Goal: Task Accomplishment & Management: Complete application form

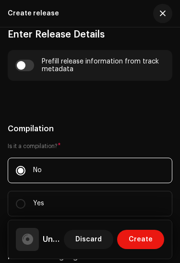
scroll to position [867, 0]
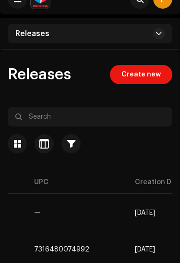
scroll to position [0, 485]
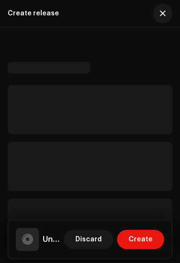
scroll to position [87, 0]
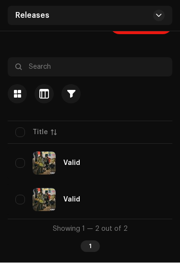
click at [18, 160] on input "checkbox" at bounding box center [20, 164] width 10 height 10
checkbox input "true"
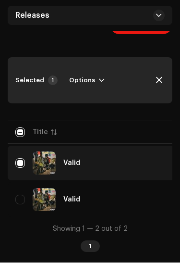
scroll to position [66, 0]
click at [18, 200] on input "Row Unselected" at bounding box center [20, 200] width 10 height 10
checkbox input "true"
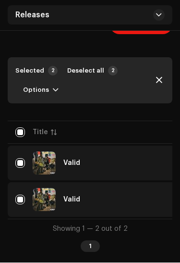
click at [34, 87] on span "Options" at bounding box center [36, 90] width 26 height 19
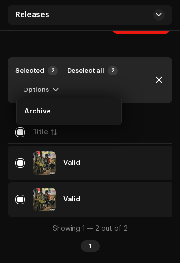
scroll to position [66, 0]
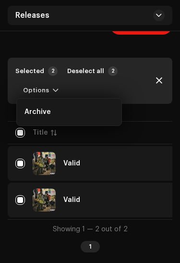
click at [44, 111] on span "Archive" at bounding box center [38, 112] width 26 height 8
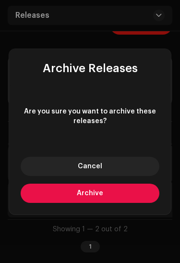
click at [129, 200] on button "Archive" at bounding box center [90, 193] width 139 height 19
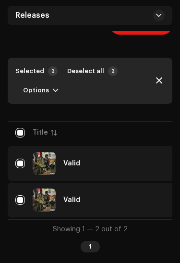
checkbox input "false"
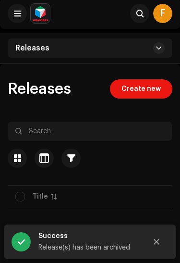
scroll to position [0, 0]
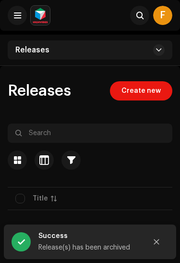
click at [155, 96] on span "Create new" at bounding box center [141, 90] width 39 height 19
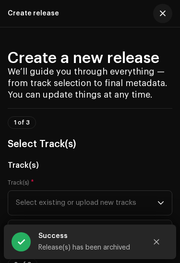
scroll to position [78, 0]
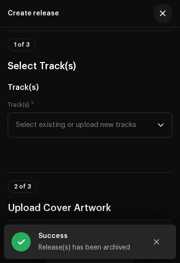
click at [140, 128] on span "Select existing or upload new tracks" at bounding box center [87, 125] width 142 height 24
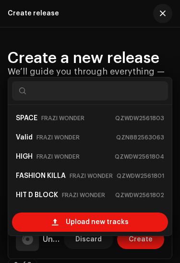
scroll to position [0, 0]
click at [133, 124] on div "SPACE FRAZI WONDER QZWDW2561803" at bounding box center [90, 118] width 148 height 15
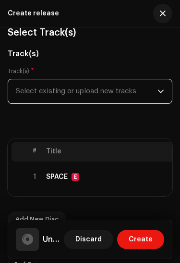
scroll to position [115, 0]
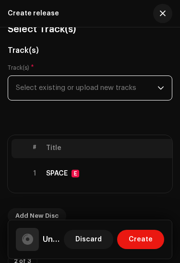
click at [166, 84] on p-select "Select existing or upload new tracks" at bounding box center [90, 87] width 165 height 25
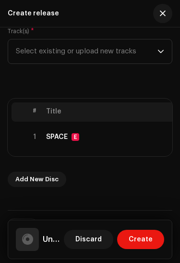
scroll to position [152, 0]
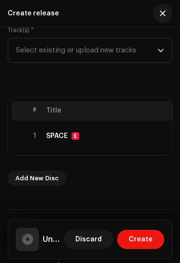
click at [157, 52] on span "Select existing or upload new tracks" at bounding box center [87, 50] width 142 height 24
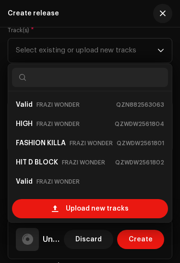
click at [122, 127] on small "QZWDW2561804" at bounding box center [139, 124] width 49 height 10
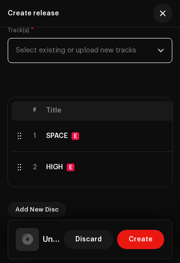
click at [157, 51] on span "Select existing or upload new tracks" at bounding box center [87, 50] width 142 height 24
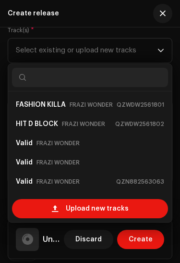
scroll to position [19, 0]
click at [107, 142] on div "Valid FRAZI WONDER" at bounding box center [90, 143] width 148 height 15
